Goal: Task Accomplishment & Management: Manage account settings

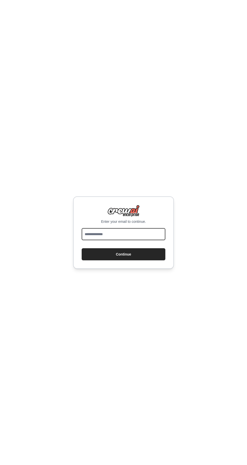
click at [145, 240] on input "email" at bounding box center [124, 234] width 84 height 12
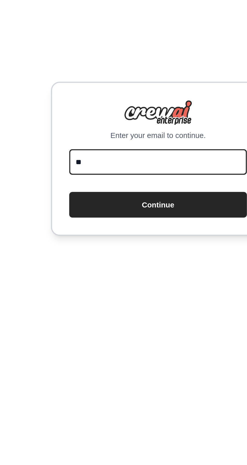
type input "*"
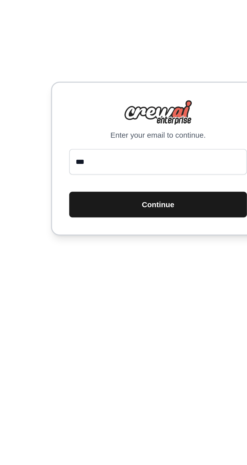
click at [145, 260] on button "Continue" at bounding box center [124, 254] width 84 height 12
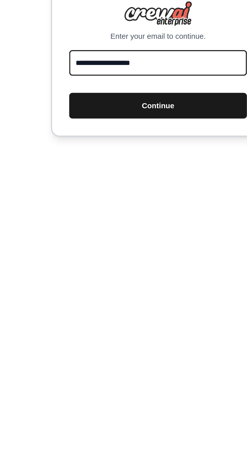
type input "**********"
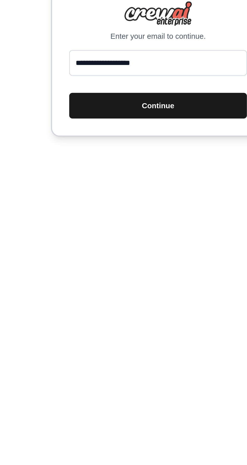
click at [146, 260] on button "Continue" at bounding box center [124, 254] width 84 height 12
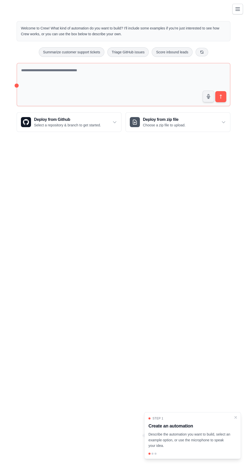
click at [237, 9] on icon "Toggle navigation" at bounding box center [237, 9] width 4 height 3
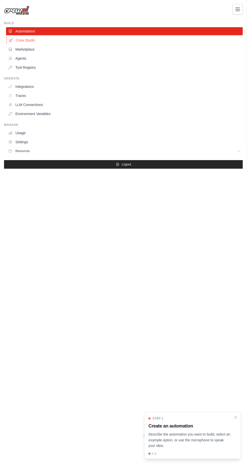
click at [16, 42] on link "Crew Studio" at bounding box center [125, 40] width 236 height 8
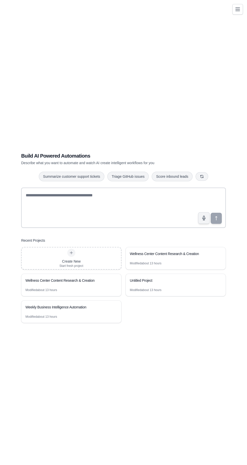
click at [233, 17] on div "Build AI Powered Automations Describe what you want to automate and watch AI cr…" at bounding box center [123, 237] width 235 height 465
click at [236, 9] on icon "Toggle navigation" at bounding box center [237, 9] width 6 height 6
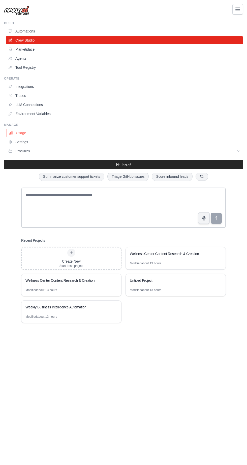
click at [19, 134] on link "Usage" at bounding box center [125, 133] width 236 height 8
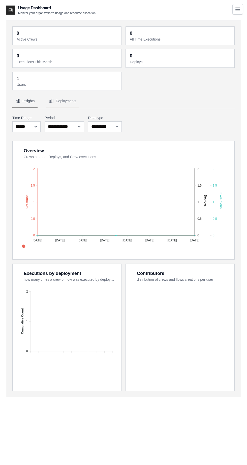
click at [21, 78] on dd "1" at bounding box center [67, 78] width 101 height 7
